Goal: Task Accomplishment & Management: Complete application form

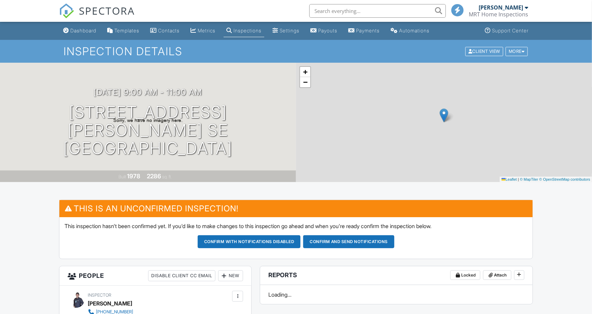
click at [134, 97] on h3 "10/03/2025 9:00 am - 11:00 am" at bounding box center [148, 92] width 109 height 9
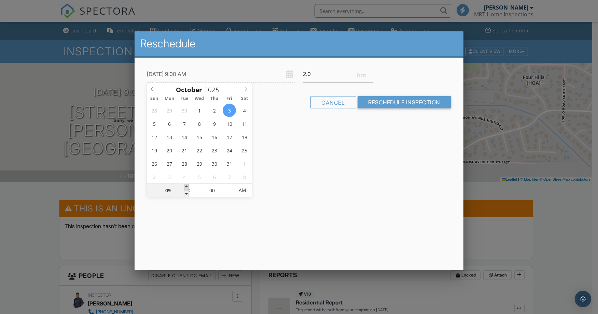
type input "10/03/2025 10:00 AM"
type input "10"
click at [186, 186] on span at bounding box center [186, 187] width 5 height 7
type input "10/03/2025 11:00 AM"
type input "11"
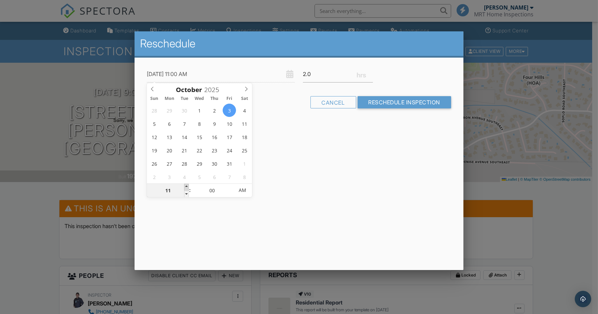
click at [188, 187] on span at bounding box center [186, 187] width 5 height 7
type input "10/03/2025 11:05 AM"
type input "05"
click at [230, 186] on span at bounding box center [230, 187] width 5 height 7
type input "10/03/2025 11:10 AM"
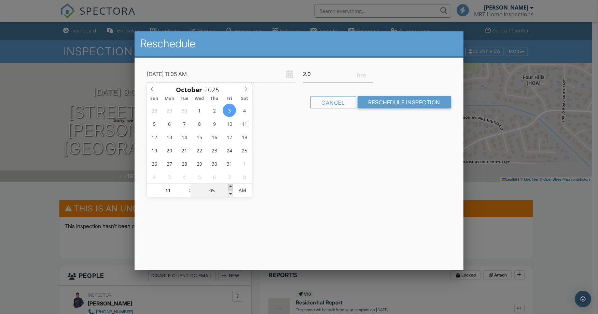
type input "10"
click at [230, 186] on span at bounding box center [230, 187] width 5 height 7
type input "10/03/2025 11:15 AM"
type input "15"
click at [230, 186] on span at bounding box center [230, 187] width 5 height 7
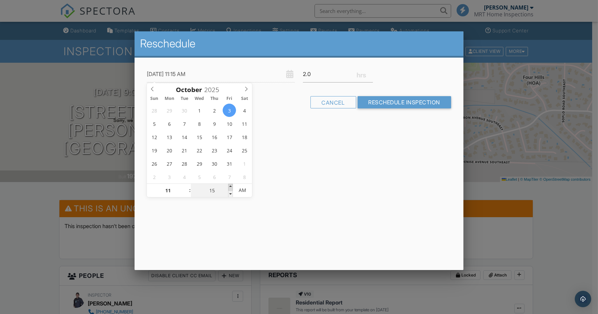
type input "10/03/2025 11:20 AM"
type input "20"
click at [230, 186] on span at bounding box center [230, 187] width 5 height 7
type input "10/03/2025 11:25 AM"
type input "25"
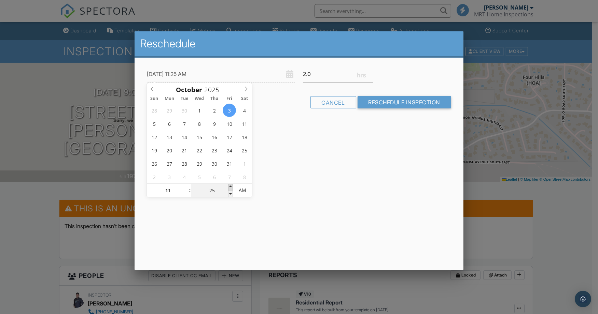
click at [230, 186] on span at bounding box center [230, 187] width 5 height 7
type input "[DATE] 11:30 AM"
type input "30"
click at [230, 186] on span at bounding box center [230, 187] width 5 height 7
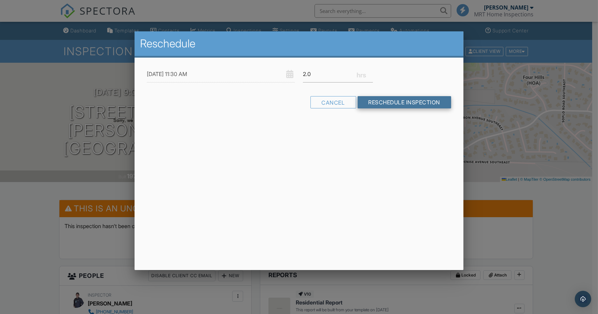
click at [392, 100] on input "Reschedule Inspection" at bounding box center [405, 102] width 94 height 12
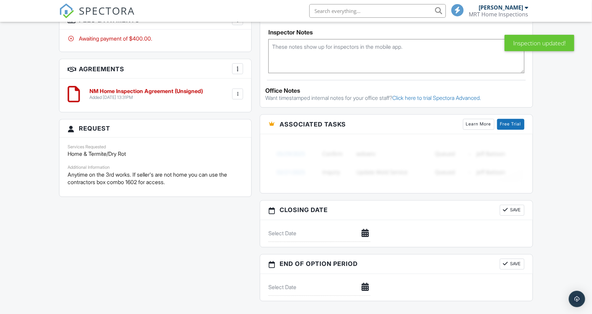
scroll to position [531, 0]
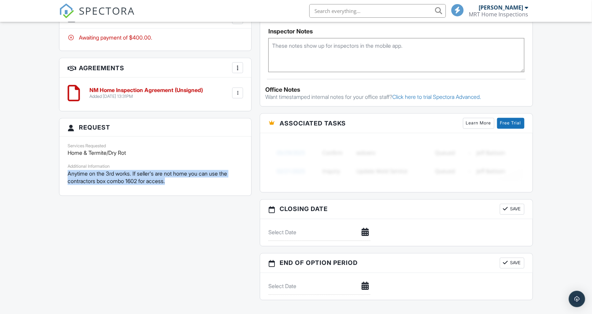
drag, startPoint x: 171, startPoint y: 184, endPoint x: 63, endPoint y: 178, distance: 108.1
click at [63, 178] on div "Services Requested Home & Termite/Dry Rot Additional Information Anytime on the…" at bounding box center [155, 166] width 192 height 59
copy p "Anytime on the 3rd works. If seller's are not home you can use the contractors …"
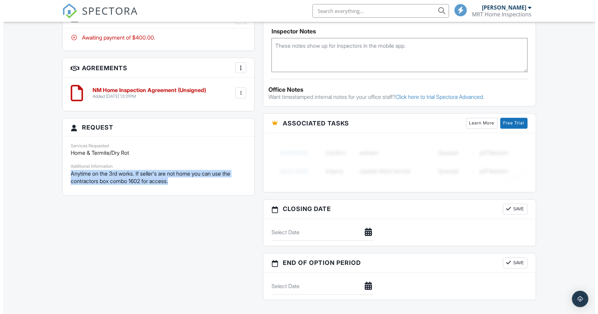
scroll to position [341, 0]
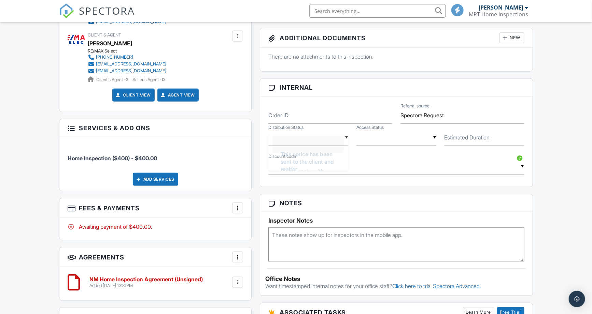
click at [301, 141] on div "▼ This notice has been sent to the client and realtor Please reply with client'…" at bounding box center [308, 137] width 80 height 17
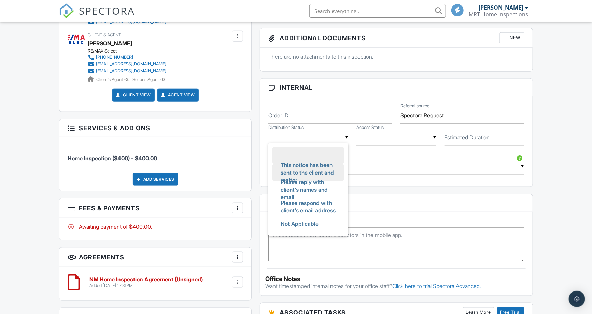
click at [313, 170] on span "This notice has been sent to the client and realtor" at bounding box center [308, 173] width 66 height 32
type input "This notice has been sent to the client and realtor"
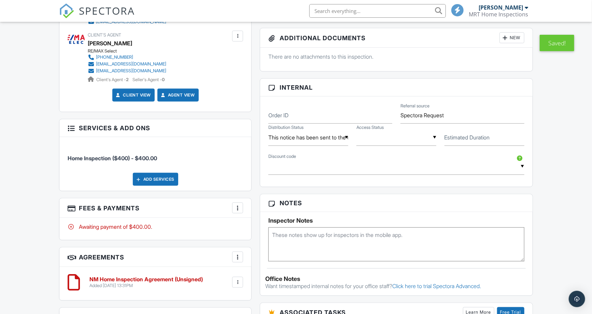
click at [387, 141] on div "▼ Access instructions have been received! No access instructions received yet .…" at bounding box center [396, 137] width 80 height 17
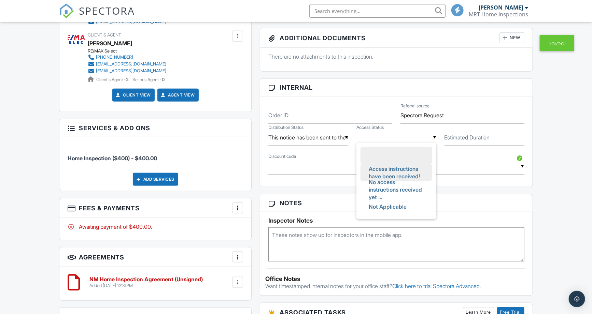
click at [399, 173] on span "Access instructions have been received!" at bounding box center [396, 172] width 66 height 25
type input "Access instructions have been received!"
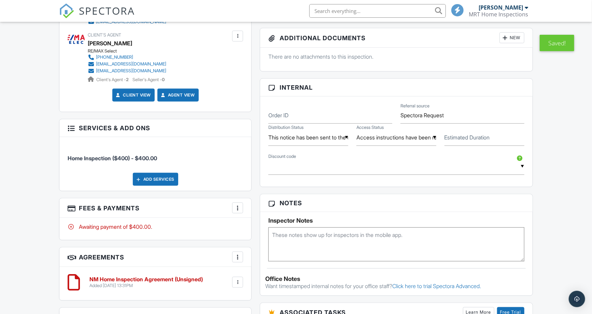
click at [462, 139] on label "Estimated Duration" at bounding box center [467, 138] width 45 height 8
click at [462, 139] on input "Estimated Duration" at bounding box center [485, 137] width 80 height 17
type input "about 2 hours"
click at [238, 211] on div at bounding box center [237, 208] width 7 height 7
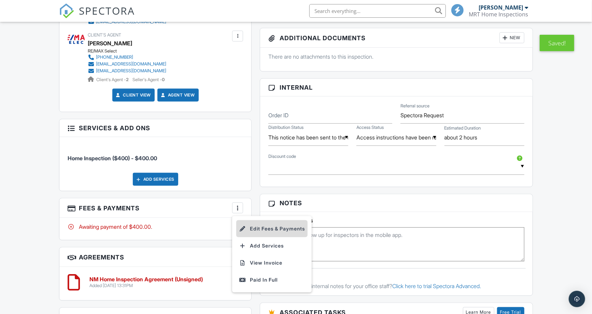
click at [254, 229] on li "Edit Fees & Payments" at bounding box center [271, 229] width 71 height 17
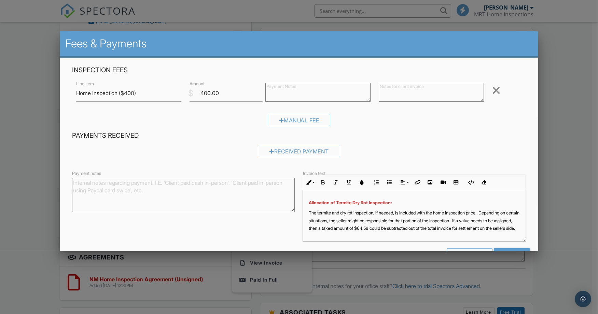
click at [492, 89] on div at bounding box center [496, 90] width 8 height 11
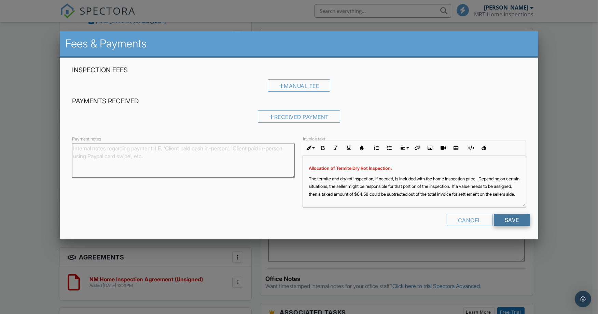
click at [511, 220] on input "Save" at bounding box center [512, 220] width 36 height 12
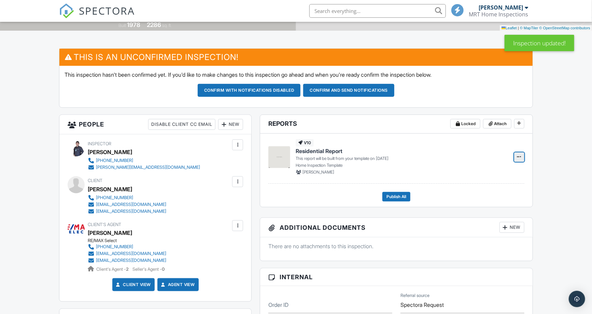
click at [518, 157] on icon at bounding box center [519, 157] width 4 height 5
click at [479, 191] on input "Delete Report" at bounding box center [485, 191] width 70 height 15
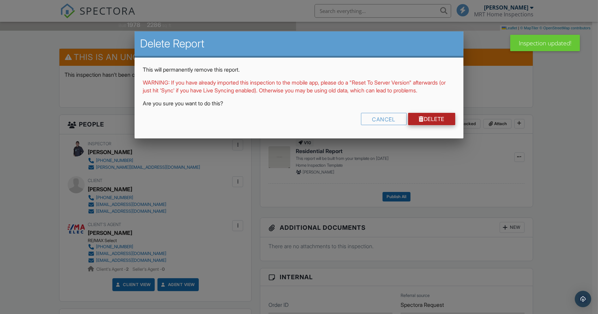
click at [433, 125] on link "Delete" at bounding box center [431, 119] width 47 height 12
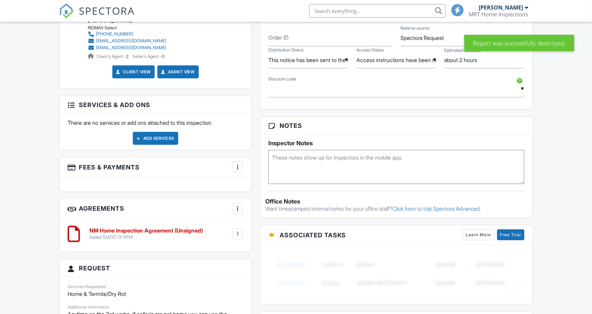
scroll to position [365, 0]
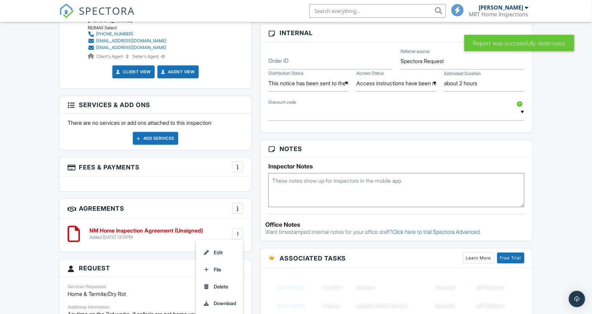
click at [224, 289] on li "Delete" at bounding box center [219, 287] width 39 height 17
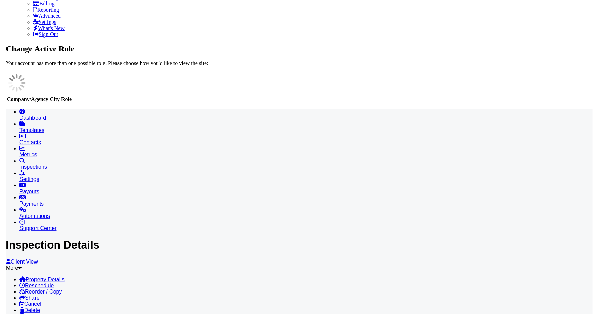
scroll to position [440, 0]
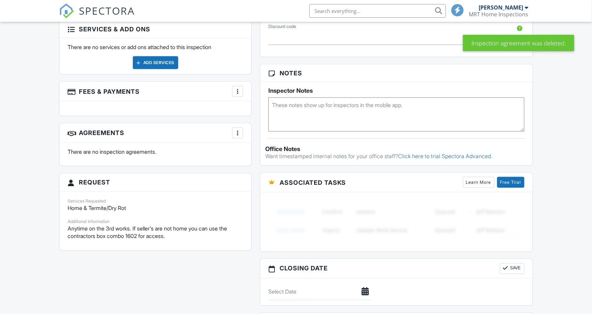
click at [158, 64] on div "Add Services" at bounding box center [155, 62] width 45 height 13
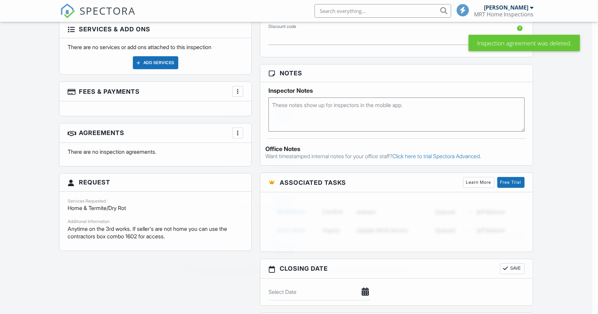
scroll to position [0, 0]
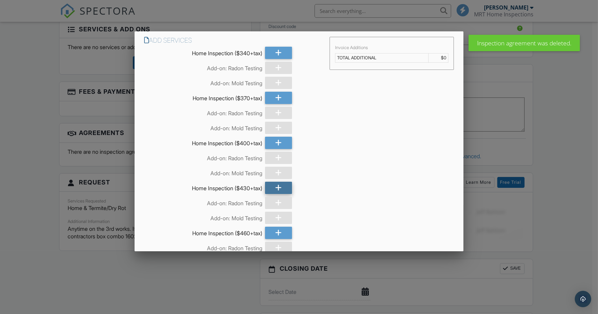
click at [276, 189] on icon at bounding box center [278, 188] width 6 height 12
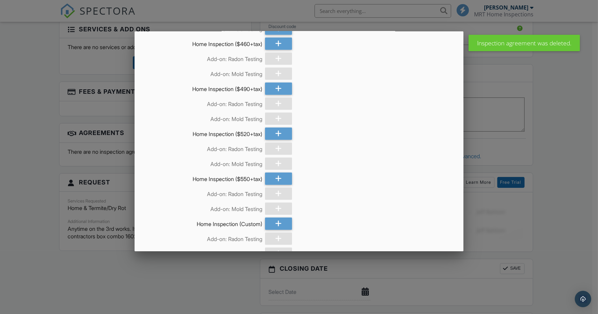
scroll to position [265, 0]
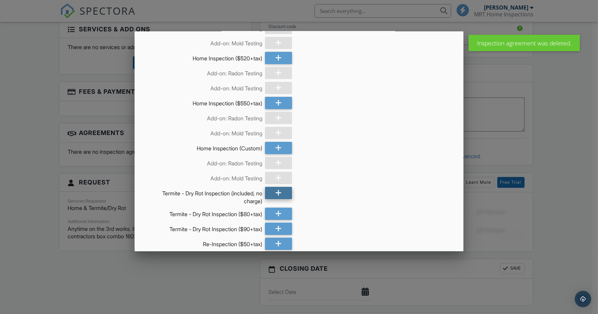
click at [275, 193] on icon at bounding box center [278, 193] width 6 height 12
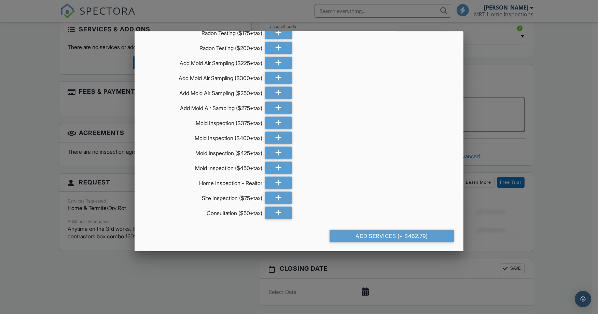
scroll to position [628, 0]
drag, startPoint x: 389, startPoint y: 234, endPoint x: 401, endPoint y: 237, distance: 12.7
click at [389, 233] on div "Add Services (+ $462.79)" at bounding box center [392, 235] width 124 height 12
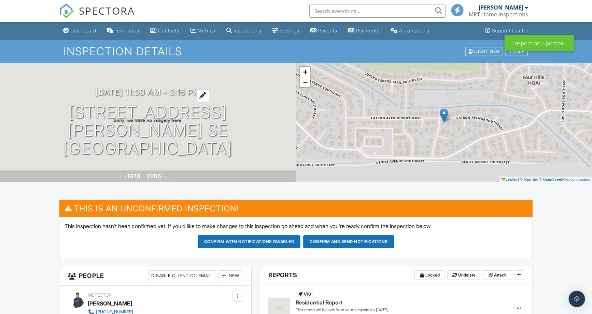
click at [172, 97] on h3 "[DATE] 11:30 am - 3:15 pm" at bounding box center [148, 92] width 106 height 9
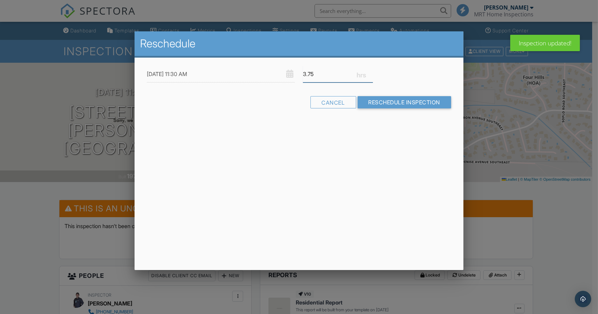
drag, startPoint x: 316, startPoint y: 74, endPoint x: 294, endPoint y: 74, distance: 21.2
click at [294, 74] on div "[DATE] 11:30 AM 3.75" at bounding box center [299, 74] width 312 height 17
type input "2"
click at [386, 98] on input "Reschedule Inspection" at bounding box center [405, 102] width 94 height 12
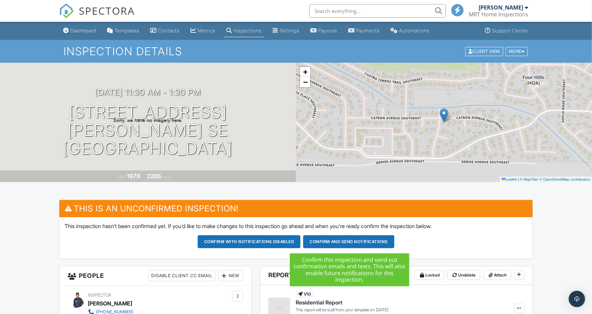
click at [354, 242] on button "Confirm and send notifications" at bounding box center [348, 242] width 91 height 13
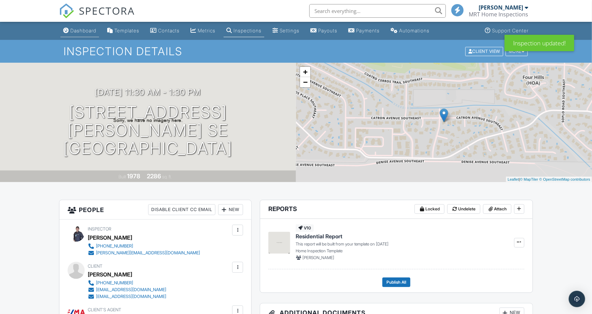
click at [76, 30] on div "Dashboard" at bounding box center [83, 31] width 26 height 6
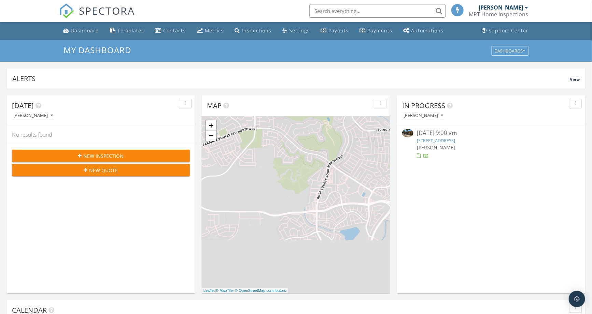
click at [137, 156] on div "New Inspection" at bounding box center [100, 156] width 167 height 7
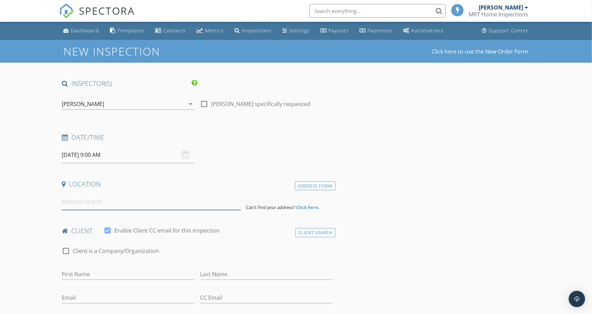
drag, startPoint x: 100, startPoint y: 206, endPoint x: 104, endPoint y: 206, distance: 4.1
click at [100, 206] on input at bounding box center [151, 202] width 179 height 17
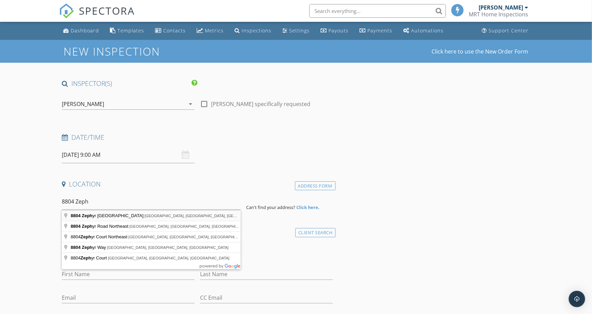
type input "8804 Zephyr Place Northwest, Albuquerque, NM, USA"
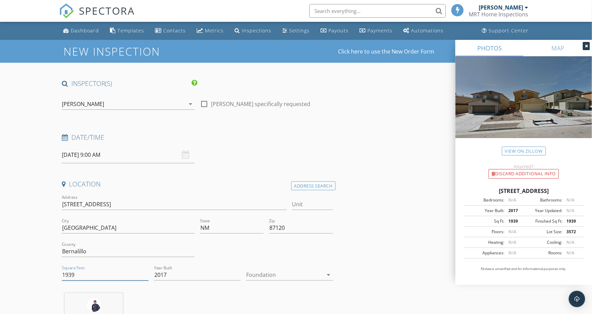
drag, startPoint x: 85, startPoint y: 277, endPoint x: 43, endPoint y: 279, distance: 42.0
type input "2000"
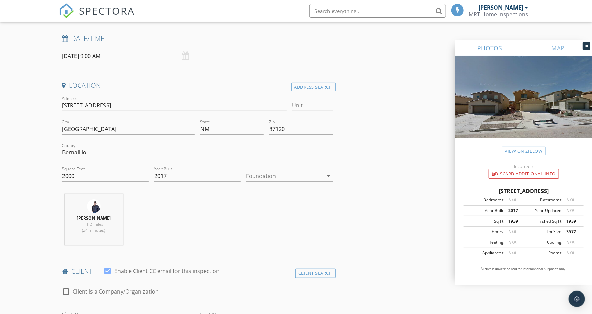
scroll to position [265, 0]
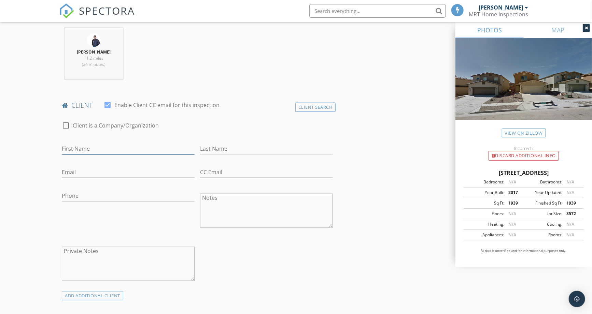
click at [98, 151] on input "First Name" at bounding box center [128, 148] width 133 height 11
type input "Stephanie"
click at [222, 149] on input "Last Name" at bounding box center [266, 148] width 133 height 11
type input "[PERSON_NAME]"
click at [123, 173] on input "Email" at bounding box center [128, 172] width 133 height 11
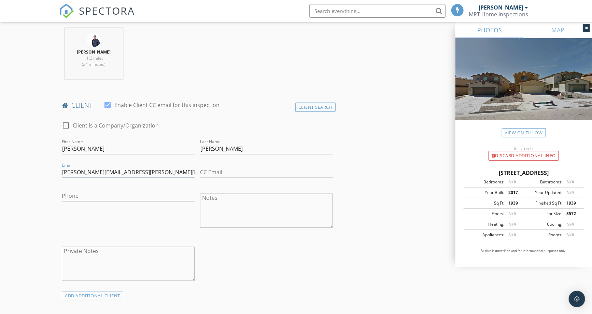
type input "[PERSON_NAME][EMAIL_ADDRESS][PERSON_NAME][DOMAIN_NAME]"
drag, startPoint x: 300, startPoint y: 249, endPoint x: 284, endPoint y: 249, distance: 16.0
click at [300, 248] on div "check_box_outline_blank Client is a Company/Organization First Name Stephanie L…" at bounding box center [197, 203] width 276 height 177
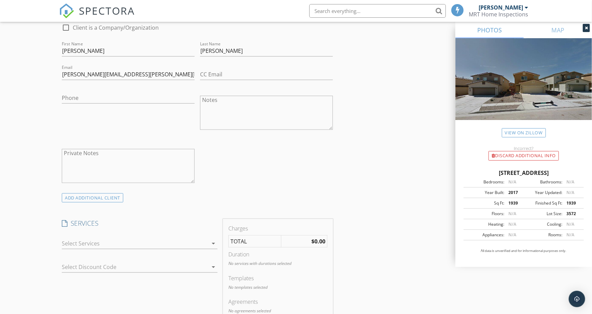
scroll to position [379, 0]
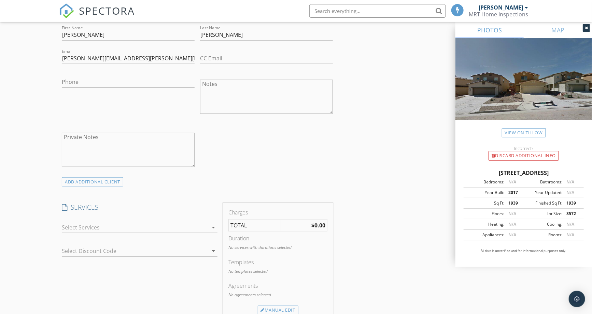
click at [94, 230] on div at bounding box center [135, 227] width 146 height 11
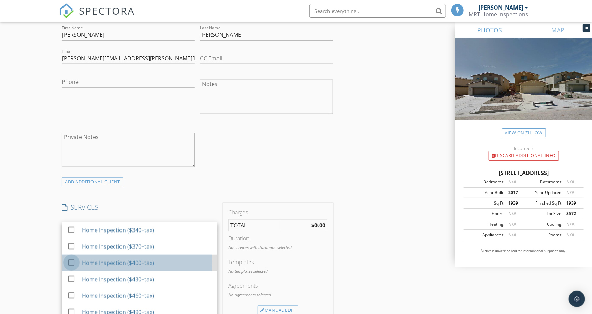
click at [71, 263] on div at bounding box center [72, 263] width 12 height 12
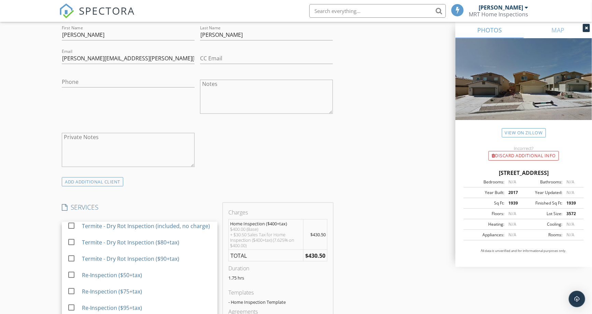
scroll to position [114, 0]
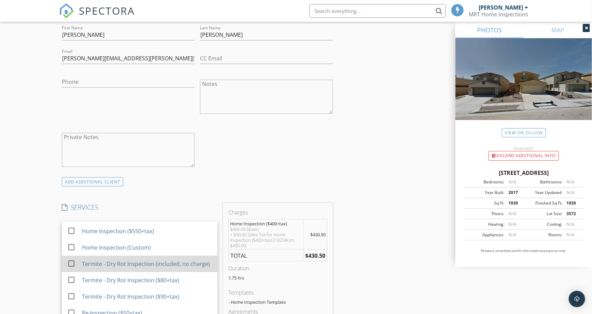
click at [71, 270] on div at bounding box center [72, 264] width 12 height 12
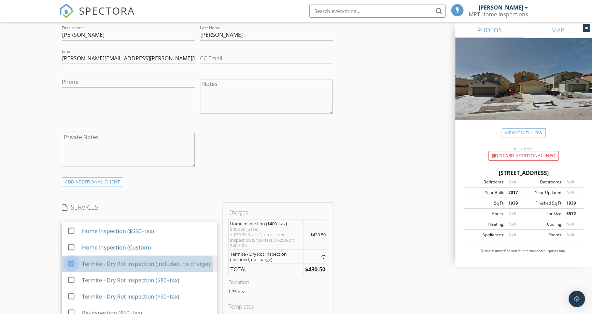
click at [43, 274] on div "New Inspection Click here to use the New Order Form INSPECTOR(S) check_box Tyle…" at bounding box center [296, 290] width 592 height 1258
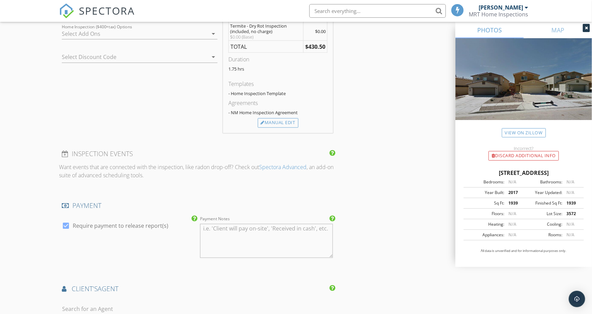
scroll to position [721, 0]
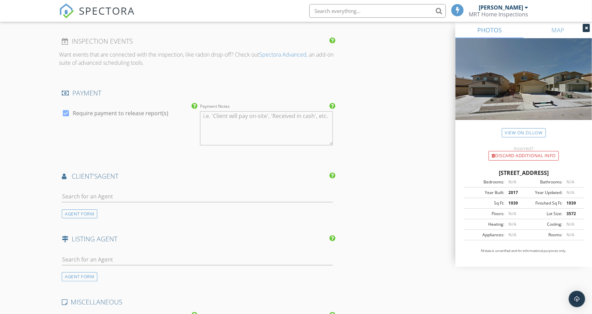
click at [127, 190] on div at bounding box center [197, 198] width 271 height 22
click at [128, 196] on input "text" at bounding box center [197, 196] width 271 height 11
type input "Caleb"
drag, startPoint x: 133, startPoint y: 208, endPoint x: 198, endPoint y: 227, distance: 68.0
click at [134, 208] on li "Caleb Wheeler Re Max Select" at bounding box center [197, 211] width 270 height 19
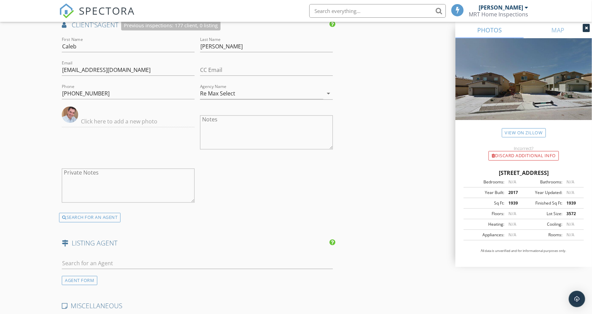
scroll to position [1024, 0]
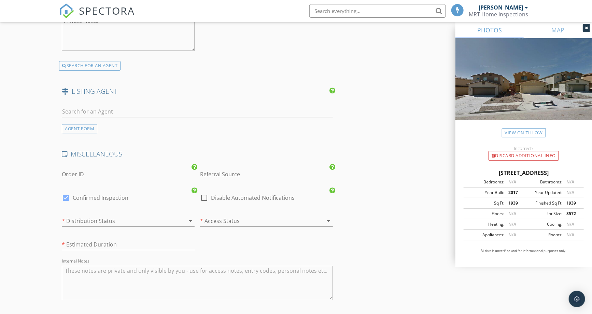
click at [94, 224] on div at bounding box center [119, 221] width 114 height 11
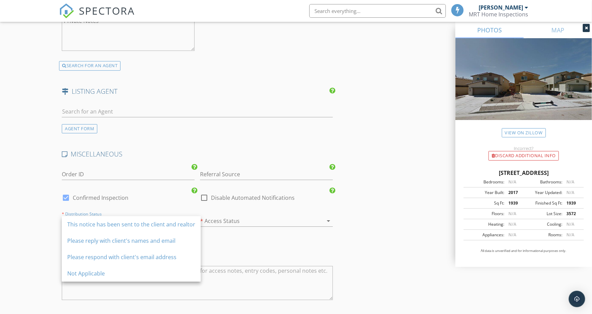
click at [94, 224] on div "This notice has been sent to the client and realtor" at bounding box center [131, 225] width 128 height 8
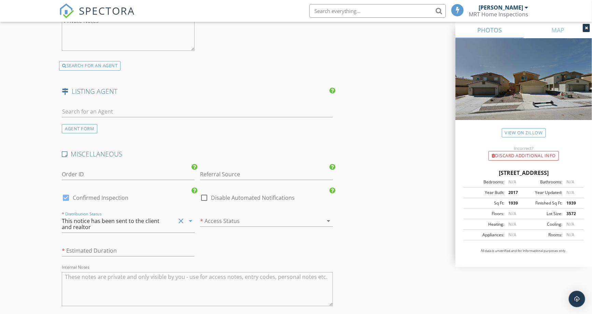
click at [220, 220] on div at bounding box center [257, 221] width 114 height 11
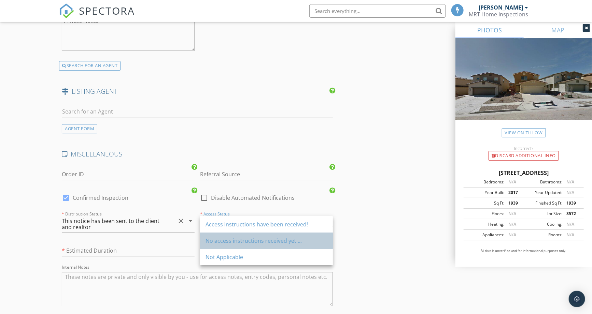
click at [225, 238] on div "No access instructions received yet ..." at bounding box center [267, 241] width 122 height 8
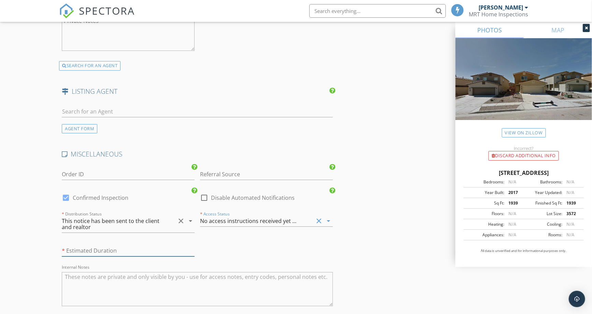
click at [146, 249] on input "text" at bounding box center [128, 251] width 133 height 11
type input "about 1 hour and 45 minutes"
click at [242, 247] on div "MISCELLANEOUS Order ID Referral Source Spectora Request check_box Confirmed Ins…" at bounding box center [197, 233] width 276 height 167
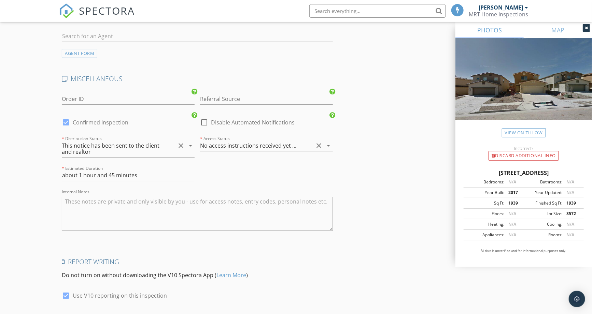
scroll to position [1151, 0]
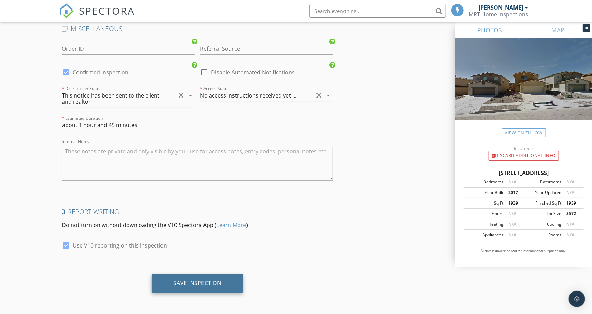
click at [197, 278] on div "Save Inspection" at bounding box center [198, 284] width 92 height 18
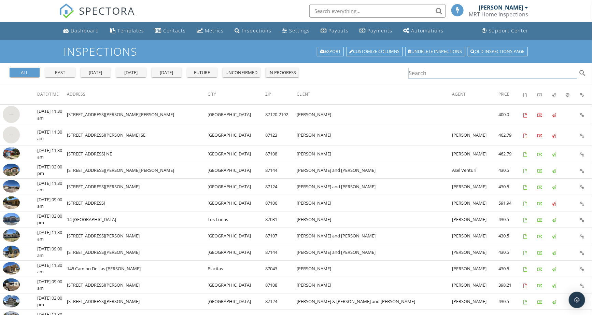
click at [419, 74] on input "Search" at bounding box center [493, 73] width 168 height 11
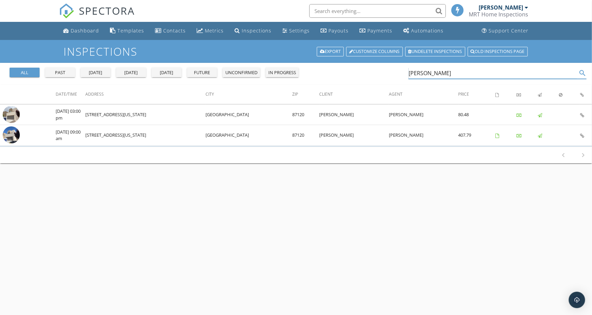
type input "luongo"
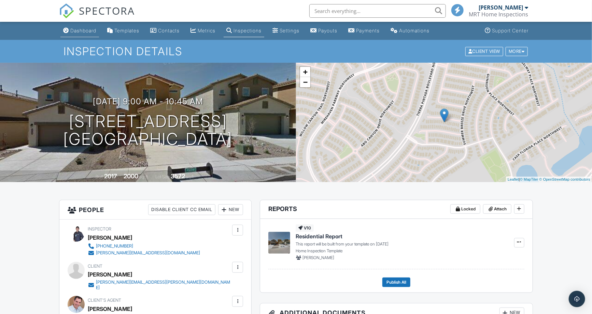
click at [84, 33] on div "Dashboard" at bounding box center [83, 31] width 26 height 6
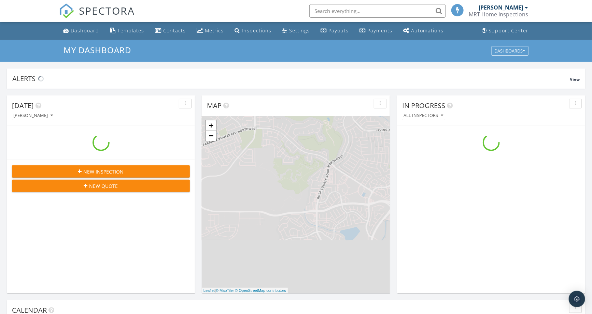
scroll to position [633, 604]
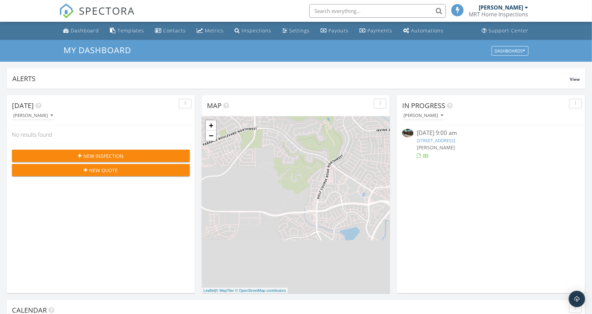
click at [118, 160] on button "New Inspection" at bounding box center [101, 156] width 178 height 12
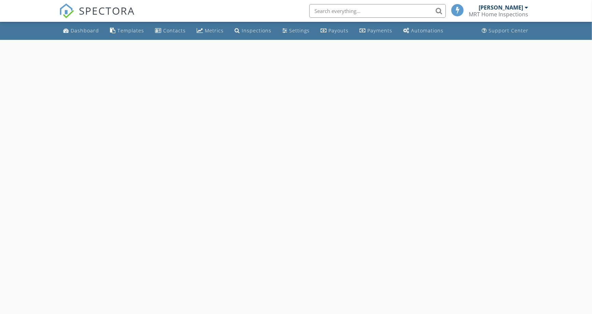
select select "8"
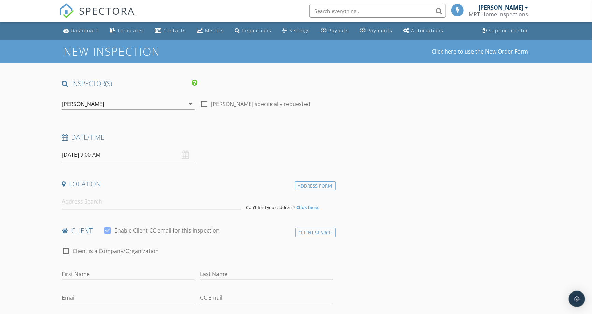
click at [107, 154] on input "[DATE] 9:00 AM" at bounding box center [128, 155] width 133 height 17
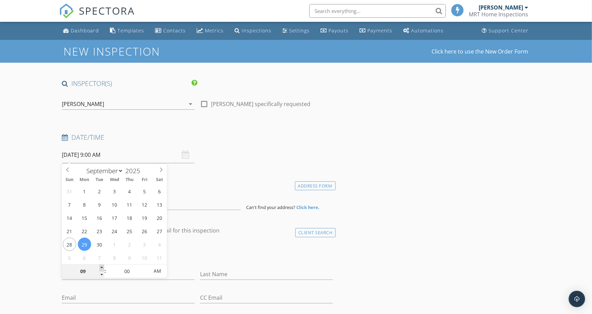
type input "10"
type input "[DATE] 10:00 AM"
click at [101, 268] on span at bounding box center [101, 268] width 5 height 7
type input "11"
type input "09/29/2025 11:00 AM"
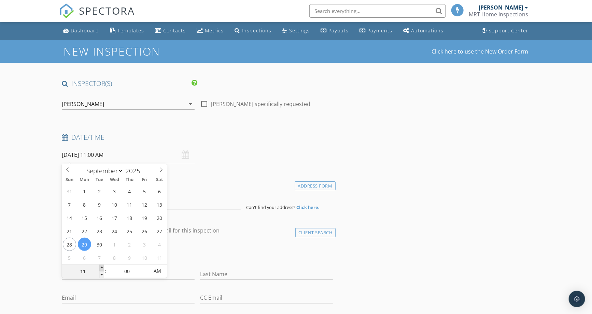
click at [101, 268] on span at bounding box center [101, 268] width 5 height 7
type input "05"
type input "09/29/2025 11:05 AM"
click at [145, 267] on span at bounding box center [145, 268] width 5 height 7
type input "10"
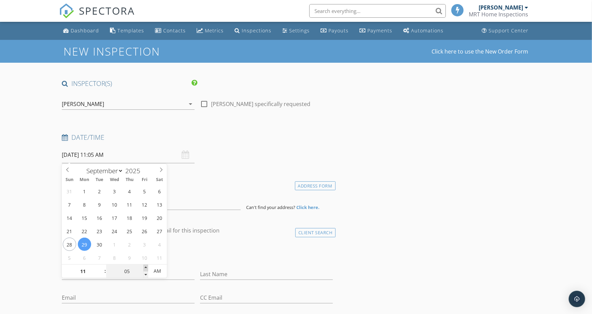
type input "09/29/2025 11:10 AM"
click at [145, 267] on span at bounding box center [145, 268] width 5 height 7
type input "15"
type input "09/29/2025 11:15 AM"
click at [145, 267] on span at bounding box center [145, 268] width 5 height 7
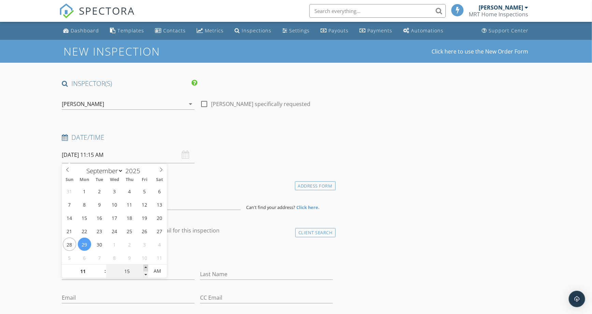
type input "20"
type input "09/29/2025 11:20 AM"
click at [145, 267] on span at bounding box center [145, 268] width 5 height 7
type input "25"
type input "09/29/2025 11:25 AM"
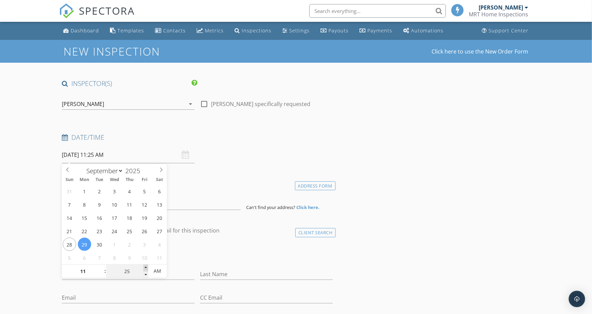
click at [145, 267] on span at bounding box center [145, 268] width 5 height 7
type input "30"
type input "09/29/2025 11:30 AM"
click at [145, 267] on span at bounding box center [145, 268] width 5 height 7
click at [197, 204] on input at bounding box center [151, 202] width 179 height 17
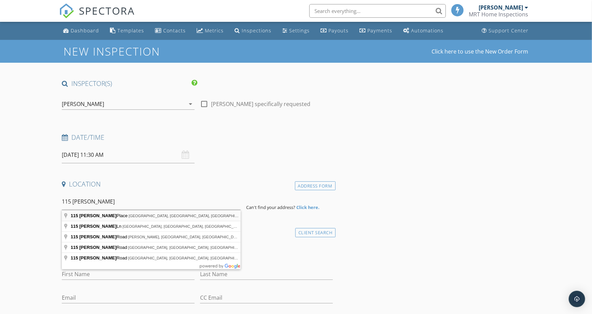
type input "115 Casey Jones Place, Albuquerque, NM, USA"
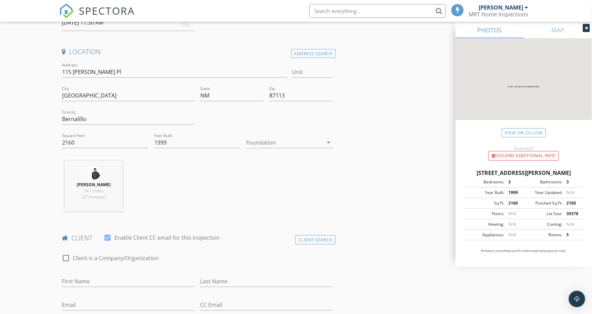
scroll to position [152, 0]
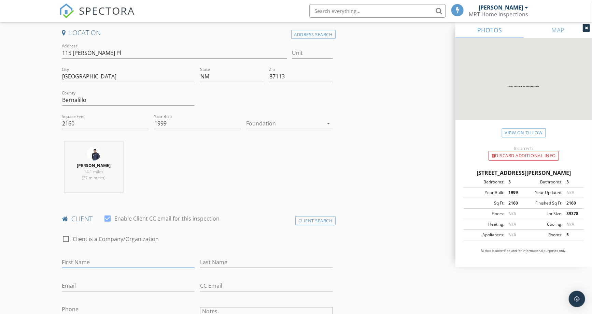
click at [116, 264] on input "First Name" at bounding box center [128, 262] width 133 height 11
type input "Nevin and Patricia"
click at [217, 264] on input "Last Name" at bounding box center [266, 262] width 133 height 11
type input "Vigil"
click at [145, 288] on input "Email" at bounding box center [128, 286] width 133 height 11
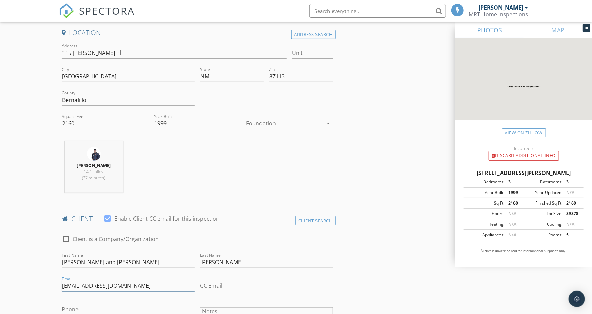
type input "volcomguy1122@gmail.com"
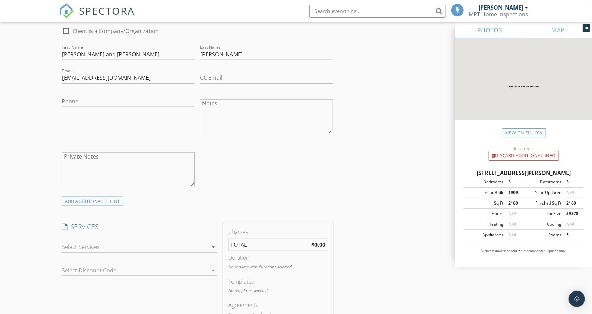
scroll to position [379, 0]
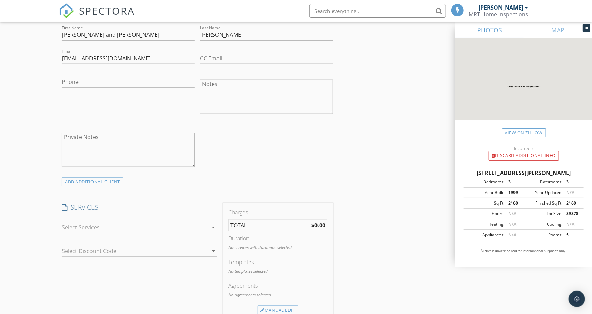
click at [76, 226] on div at bounding box center [135, 227] width 146 height 11
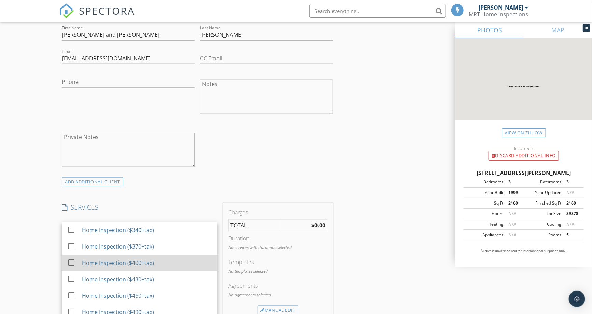
click at [70, 263] on div at bounding box center [72, 263] width 12 height 12
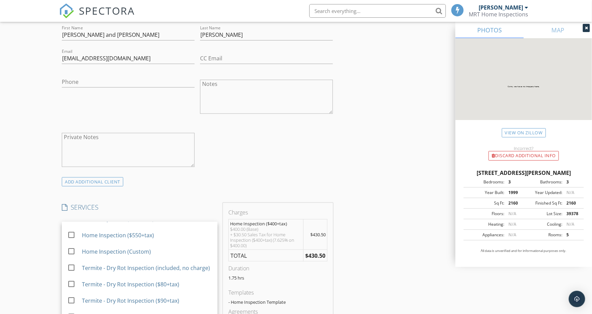
scroll to position [114, 0]
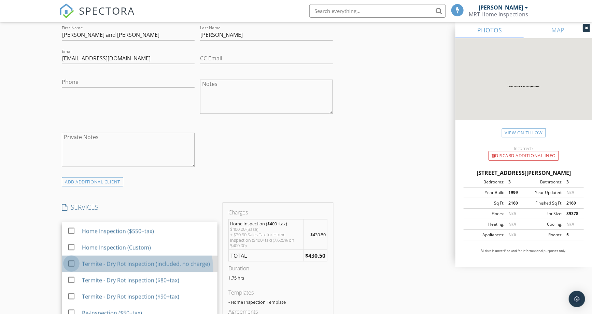
click at [67, 270] on div at bounding box center [72, 264] width 12 height 12
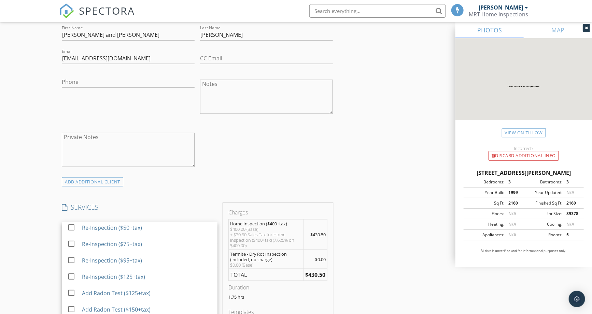
scroll to position [227, 0]
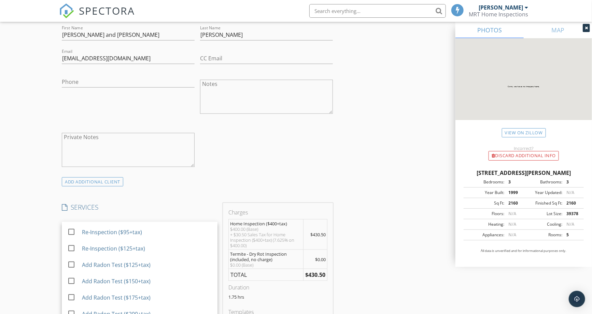
click at [36, 268] on div "New Inspection Click here to use the New Order Form INSPECTOR(S) check_box Tyle…" at bounding box center [296, 292] width 592 height 1263
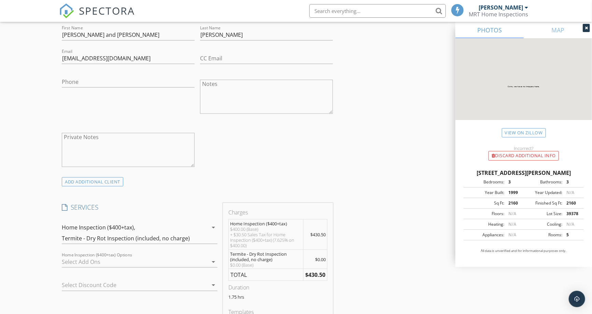
click at [81, 260] on div at bounding box center [135, 262] width 146 height 11
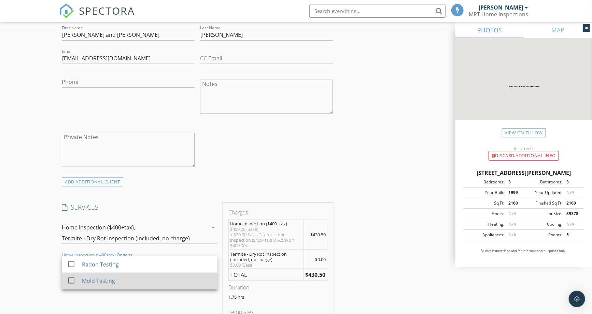
click at [67, 281] on div at bounding box center [72, 281] width 12 height 12
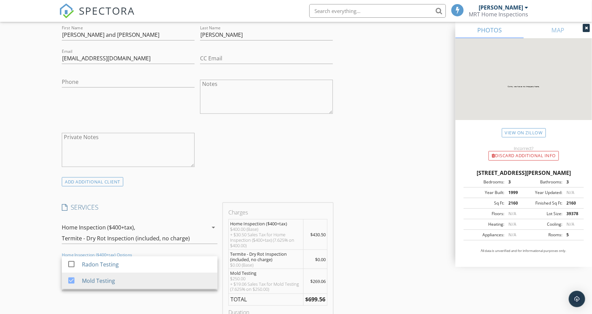
click at [42, 278] on div "New Inspection Click here to use the New Order Form INSPECTOR(S) check_box Tyle…" at bounding box center [296, 307] width 592 height 1293
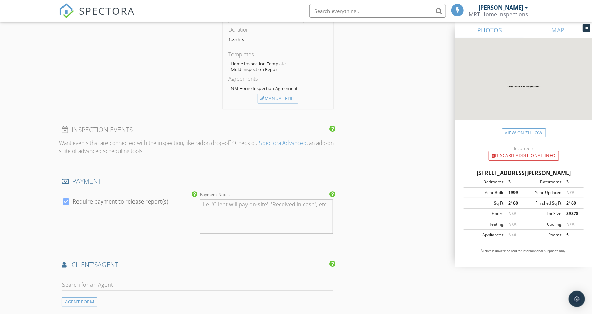
scroll to position [721, 0]
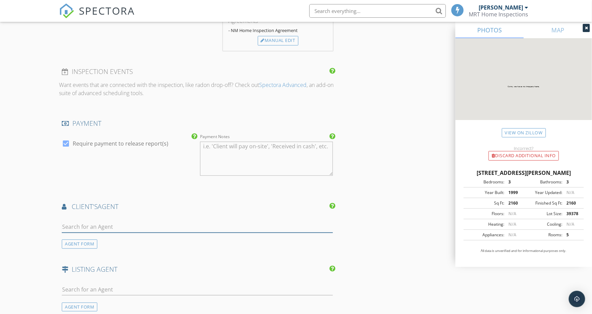
drag, startPoint x: 94, startPoint y: 227, endPoint x: 127, endPoint y: 221, distance: 34.0
click at [94, 227] on input "text" at bounding box center [197, 227] width 271 height 11
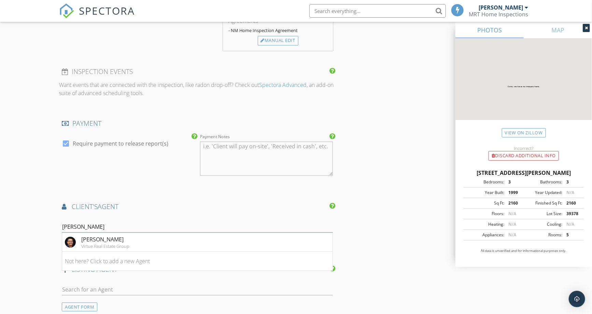
type input "Joe Trujillo"
drag, startPoint x: 148, startPoint y: 239, endPoint x: 157, endPoint y: 238, distance: 9.3
click at [150, 239] on li "Joe Trujillo Virtue Real Estate Group" at bounding box center [197, 242] width 270 height 19
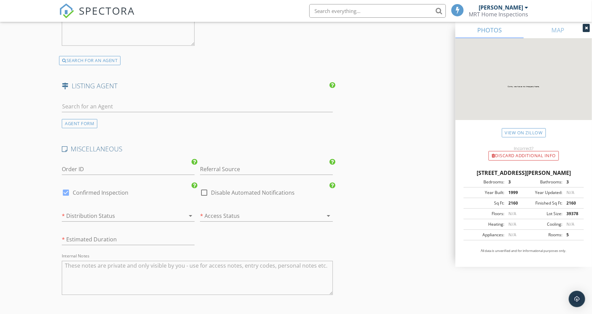
scroll to position [1062, 0]
click at [110, 214] on div at bounding box center [119, 213] width 114 height 11
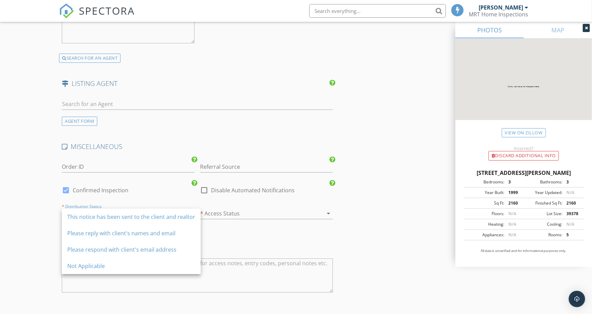
click at [110, 214] on div "This notice has been sent to the client and realtor" at bounding box center [131, 217] width 128 height 8
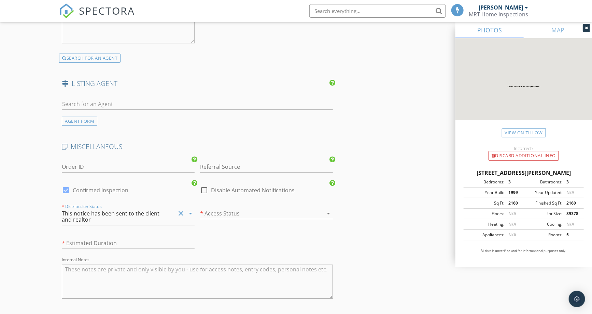
click at [220, 214] on div at bounding box center [257, 213] width 114 height 11
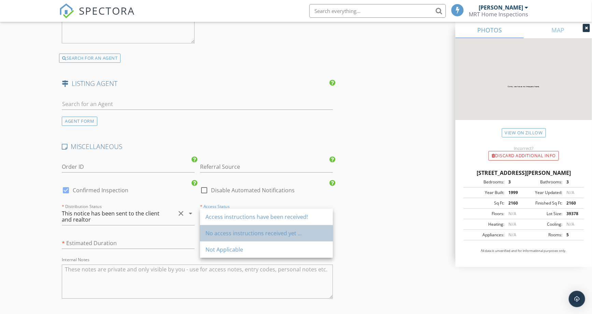
click at [225, 236] on div "No access instructions received yet ..." at bounding box center [267, 233] width 122 height 8
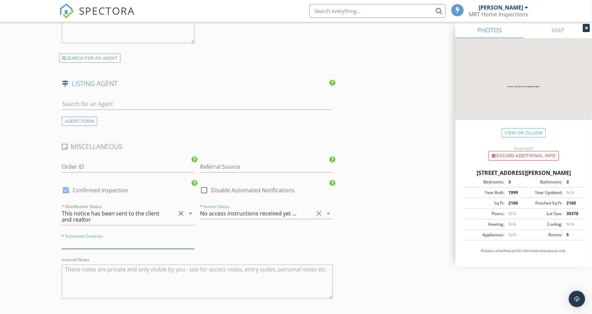
click at [139, 243] on input "text" at bounding box center [128, 243] width 133 height 11
type input "about 2 hours"
click at [254, 258] on div "Internal Notes" at bounding box center [197, 283] width 271 height 52
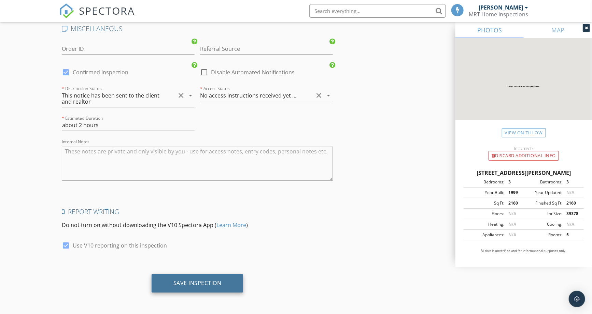
scroll to position [1181, 0]
click at [213, 283] on div "Save Inspection" at bounding box center [197, 283] width 48 height 7
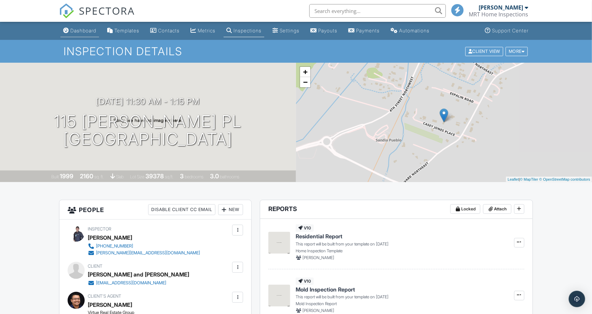
click at [87, 28] on div "Dashboard" at bounding box center [83, 31] width 26 height 6
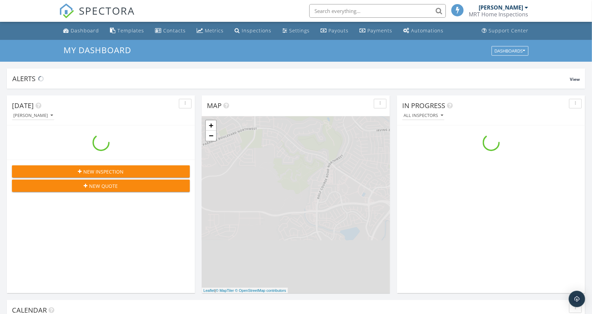
scroll to position [633, 604]
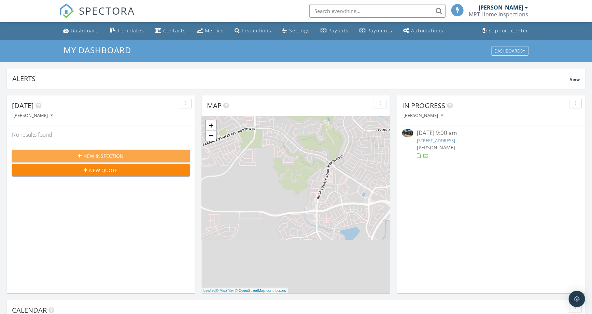
click at [98, 156] on span "New Inspection" at bounding box center [104, 156] width 40 height 7
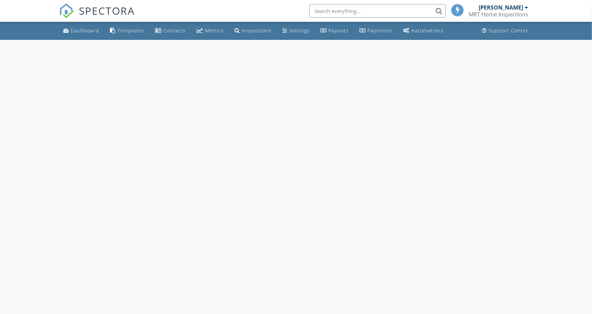
select select "8"
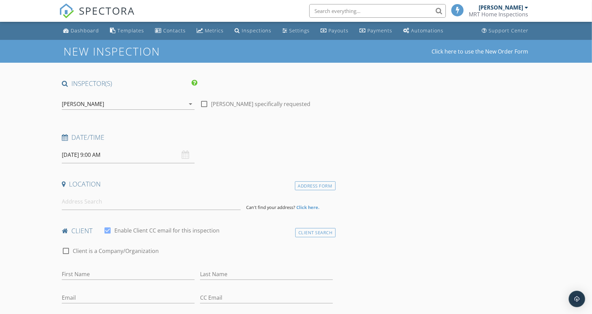
click at [106, 156] on input "[DATE] 9:00 AM" at bounding box center [128, 155] width 133 height 17
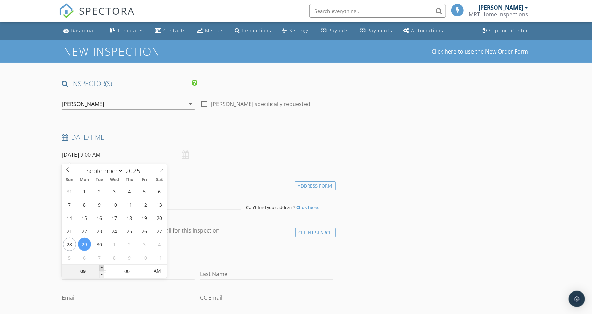
type input "10"
type input "[DATE] 10:00 AM"
click at [101, 269] on span at bounding box center [101, 268] width 5 height 7
type input "11"
type input "[DATE] 11:00 AM"
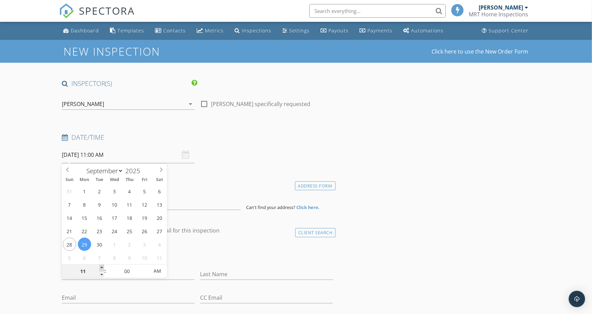
click at [101, 269] on span at bounding box center [101, 268] width 5 height 7
type input "12"
type input "[DATE] 12:00 PM"
click at [101, 269] on span at bounding box center [101, 268] width 5 height 7
type input "01"
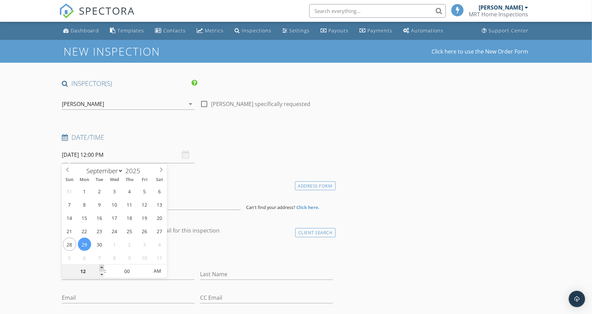
type input "[DATE] 1:00 PM"
click at [101, 268] on span at bounding box center [101, 268] width 5 height 7
type input "02"
type input "[DATE] 2:00 PM"
click at [101, 268] on span at bounding box center [101, 268] width 5 height 7
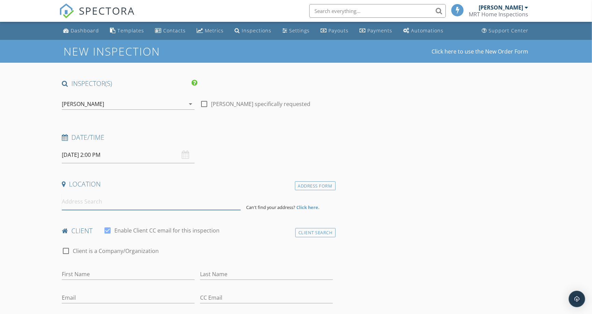
click at [209, 203] on input at bounding box center [151, 202] width 179 height 17
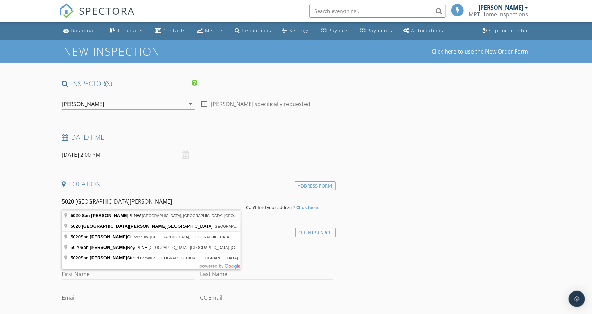
type input "[STREET_ADDRESS][PERSON_NAME]"
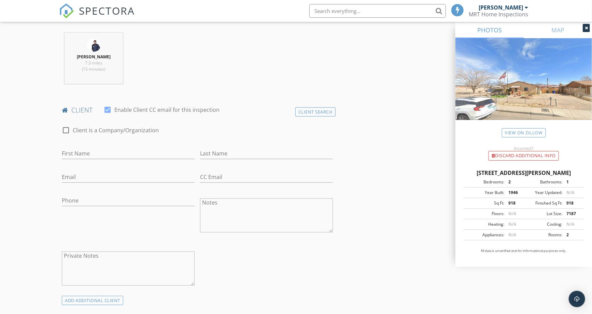
scroll to position [265, 0]
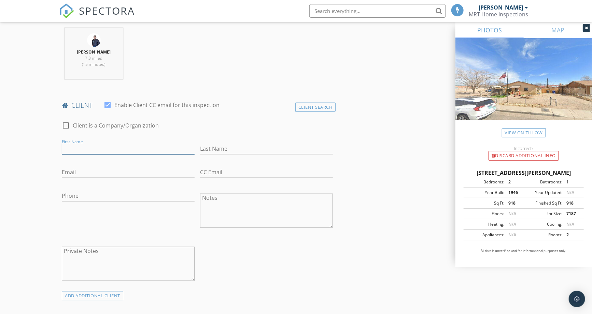
click at [139, 149] on input "First Name" at bounding box center [128, 148] width 133 height 11
click at [80, 149] on input "First Name" at bounding box center [128, 148] width 133 height 11
type input "[PERSON_NAME]"
click at [213, 147] on input "Last Name" at bounding box center [266, 148] width 133 height 11
type input "[PERSON_NAME]"
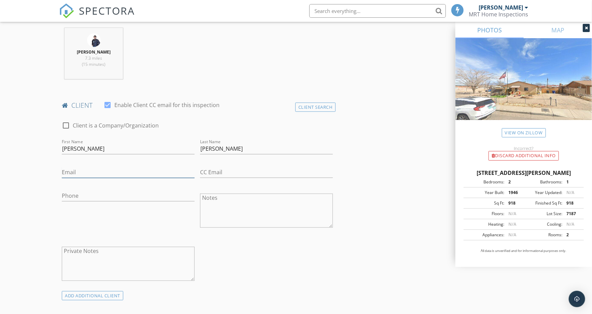
drag, startPoint x: 84, startPoint y: 172, endPoint x: 101, endPoint y: 177, distance: 17.9
click at [84, 172] on input "Email" at bounding box center [128, 172] width 133 height 11
paste input "[EMAIL_ADDRESS][DOMAIN_NAME]"
type input "[EMAIL_ADDRESS][DOMAIN_NAME]"
click at [249, 244] on div "check_box_outline_blank Client is a Company/Organization First Name Adrian Last…" at bounding box center [197, 203] width 276 height 177
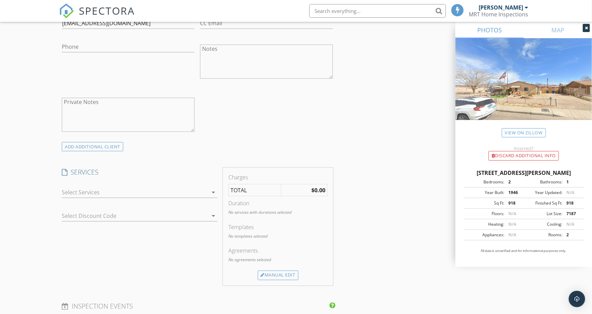
scroll to position [417, 0]
click at [93, 188] on div at bounding box center [135, 189] width 146 height 11
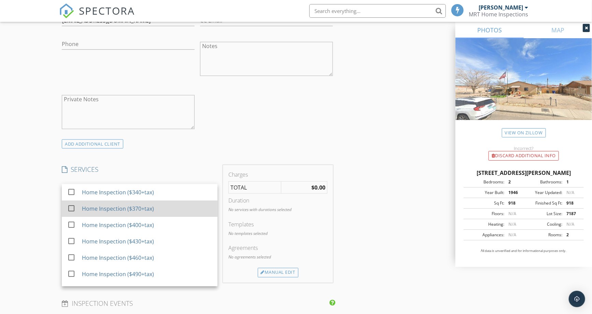
click at [67, 207] on div at bounding box center [72, 209] width 12 height 12
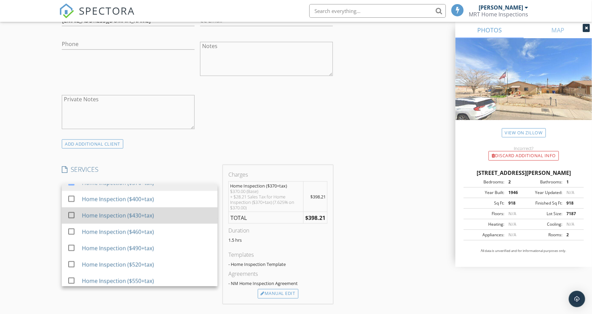
scroll to position [76, 0]
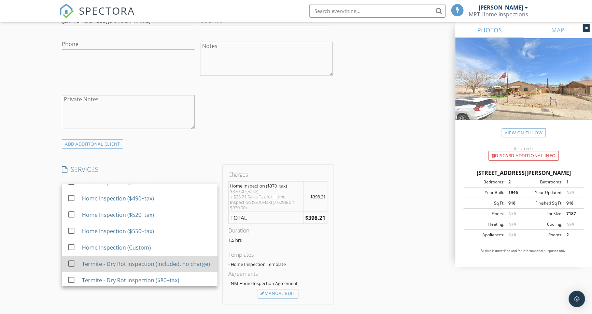
click at [72, 270] on div at bounding box center [72, 264] width 12 height 12
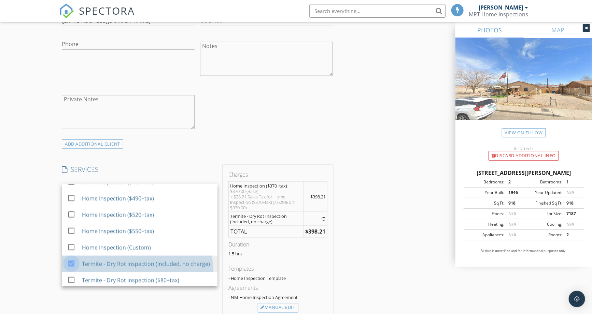
click at [44, 277] on div "New Inspection Click here to use the New Order Form INSPECTOR(S) check_box Tyle…" at bounding box center [296, 252] width 592 height 1258
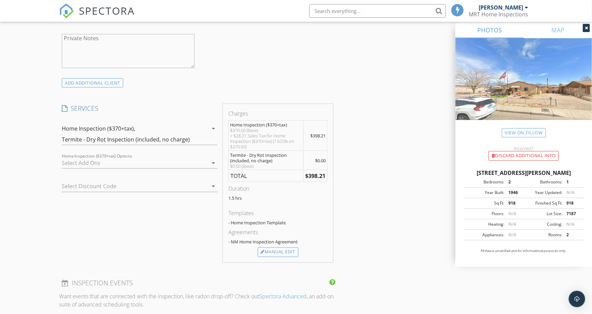
scroll to position [645, 0]
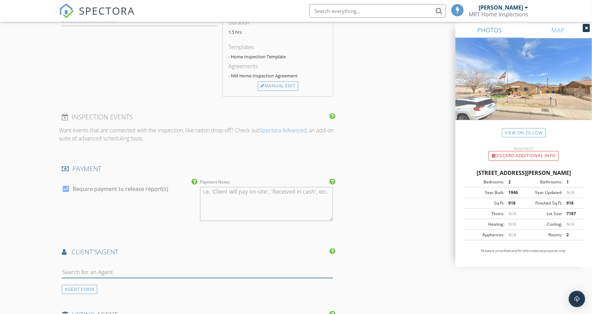
click at [114, 268] on input "text" at bounding box center [197, 272] width 271 height 11
type input "Jonathan"
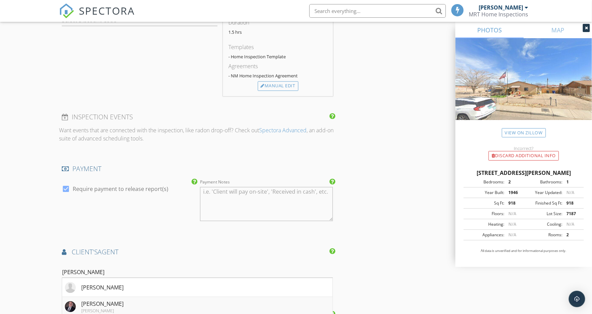
drag, startPoint x: 114, startPoint y: 303, endPoint x: 149, endPoint y: 298, distance: 35.4
click at [115, 302] on div "Jonathan Tenorio" at bounding box center [102, 304] width 42 height 8
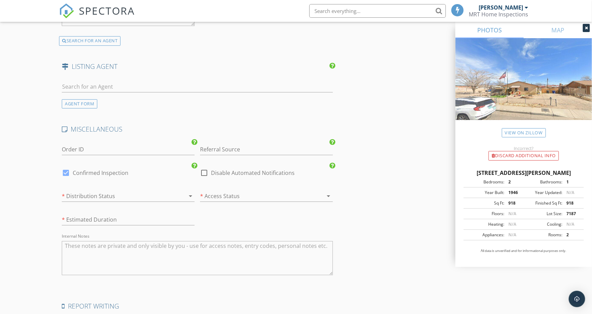
scroll to position [1100, 0]
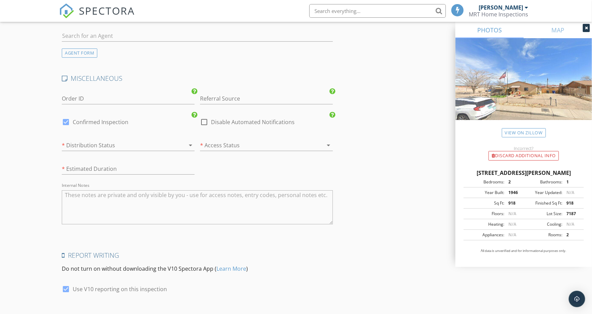
click at [120, 148] on div at bounding box center [119, 145] width 114 height 11
click at [0, 0] on div "This notice has been sent to the client and realtor" at bounding box center [0, 0] width 0 height 0
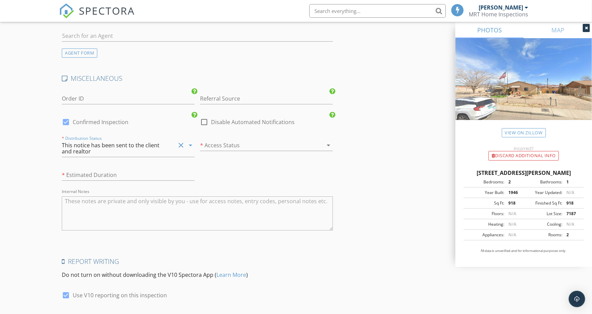
click at [117, 169] on div "* Estimated Duration" at bounding box center [128, 177] width 133 height 22
click at [117, 175] on input "text" at bounding box center [128, 175] width 133 height 11
type input "about 1 hour and 30 minutes"
drag, startPoint x: 227, startPoint y: 176, endPoint x: 233, endPoint y: 162, distance: 15.0
click at [229, 175] on div "MISCELLANEOUS Order ID Referral Source Spectora Request check_box Confirmed Ins…" at bounding box center [197, 157] width 276 height 167
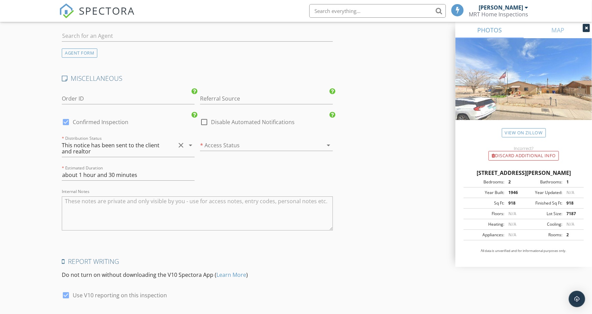
click at [236, 146] on div at bounding box center [257, 145] width 114 height 11
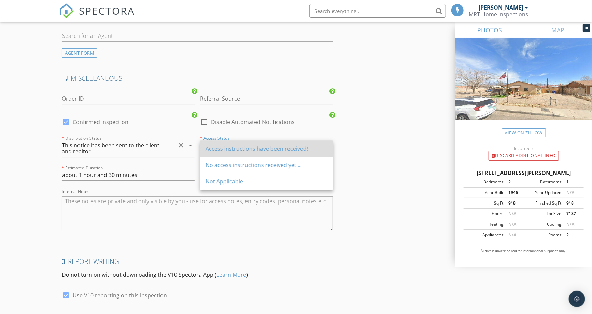
click at [249, 155] on div "Access instructions have been received!" at bounding box center [267, 149] width 122 height 16
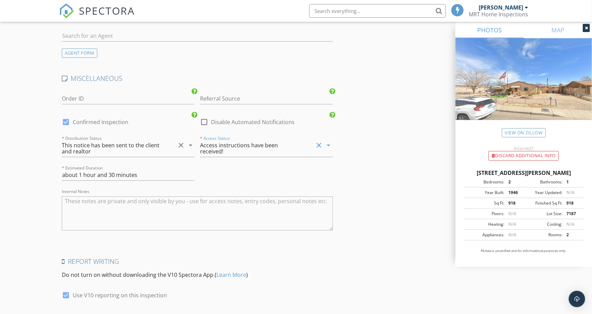
click at [262, 177] on div "MISCELLANEOUS Order ID Referral Source Spectora Request check_box Confirmed Ins…" at bounding box center [197, 157] width 276 height 167
click at [245, 144] on div "Access instructions have been received!" at bounding box center [251, 148] width 102 height 12
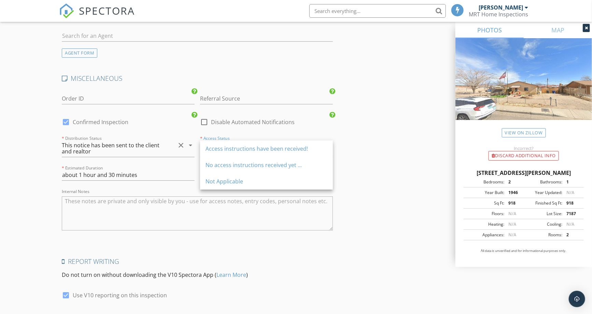
click at [240, 166] on div "No access instructions received yet ..." at bounding box center [267, 165] width 122 height 8
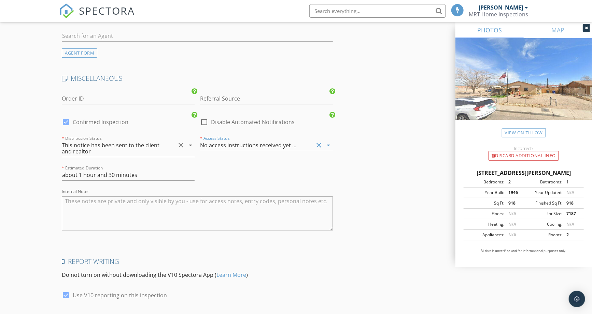
click at [271, 174] on div "MISCELLANEOUS Order ID Referral Source Spectora Request check_box Confirmed Ins…" at bounding box center [197, 157] width 276 height 167
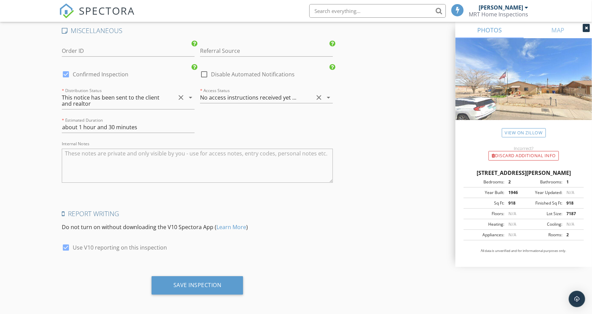
scroll to position [1151, 0]
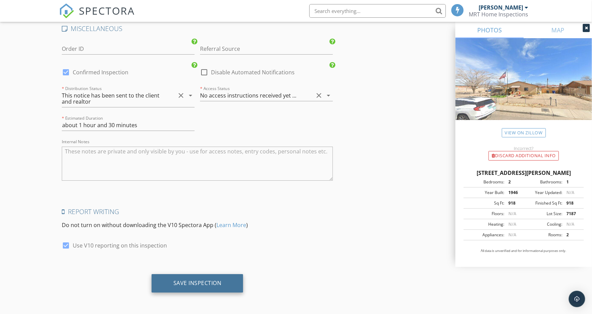
click at [197, 277] on div "Save Inspection" at bounding box center [198, 284] width 92 height 18
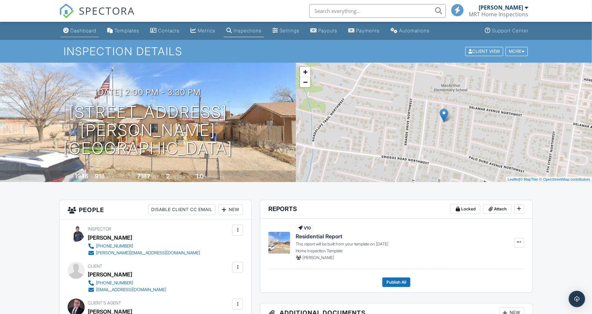
drag, startPoint x: 0, startPoint y: 0, endPoint x: 85, endPoint y: 30, distance: 90.4
click at [85, 30] on div "Dashboard" at bounding box center [83, 31] width 26 height 6
